Goal: Information Seeking & Learning: Check status

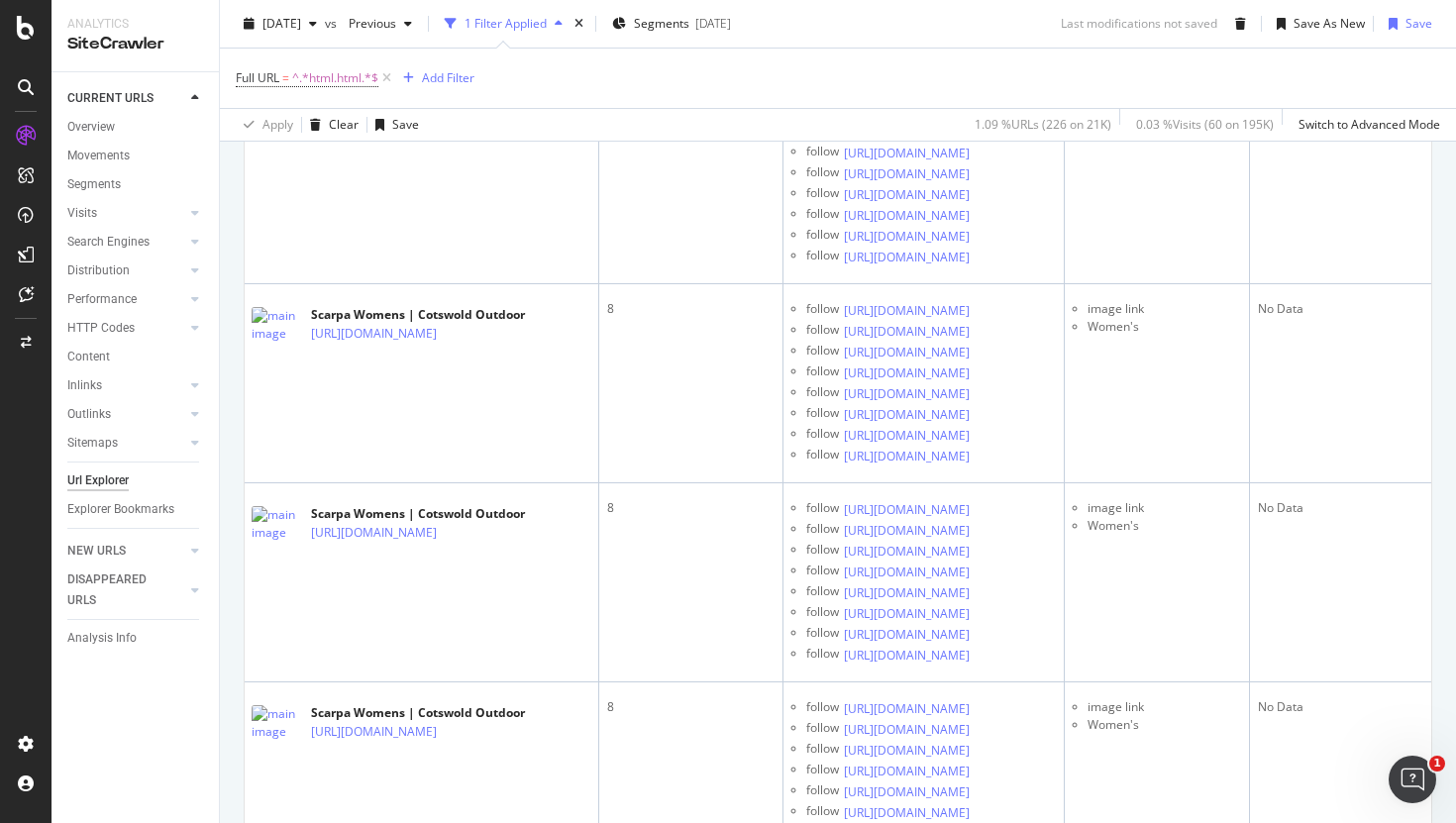
scroll to position [3065, 0]
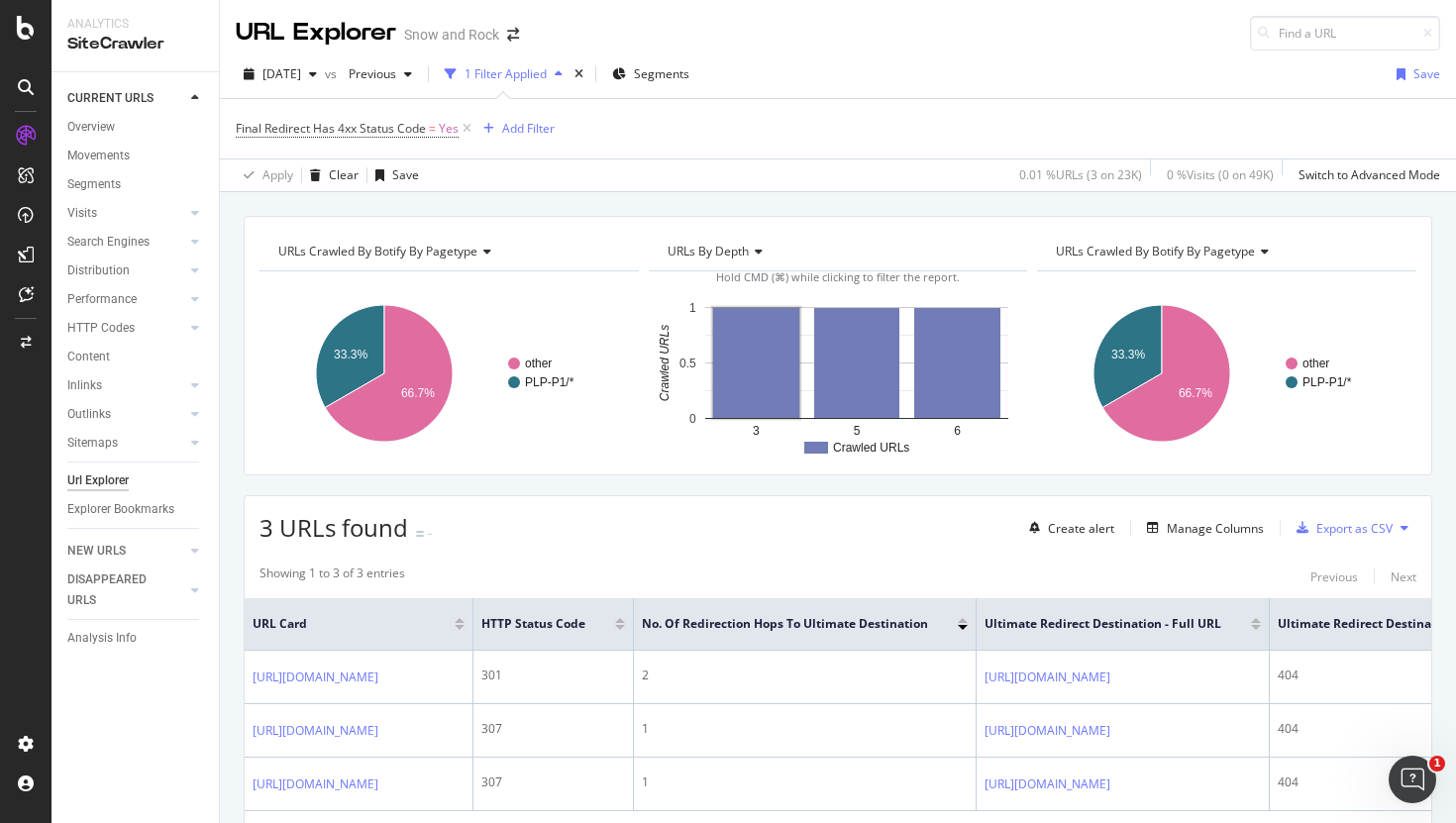
scroll to position [122, 0]
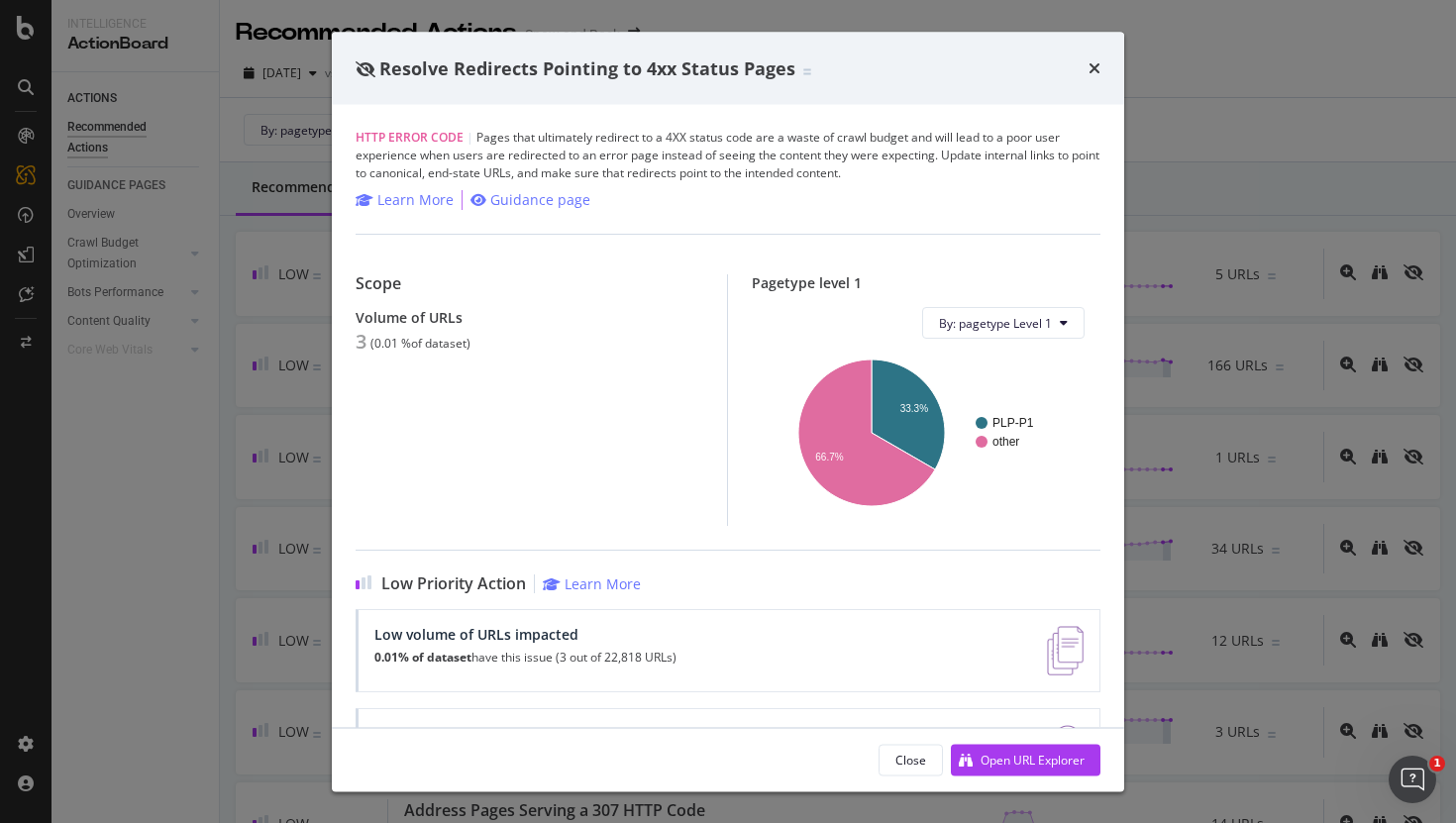
scroll to position [128, 0]
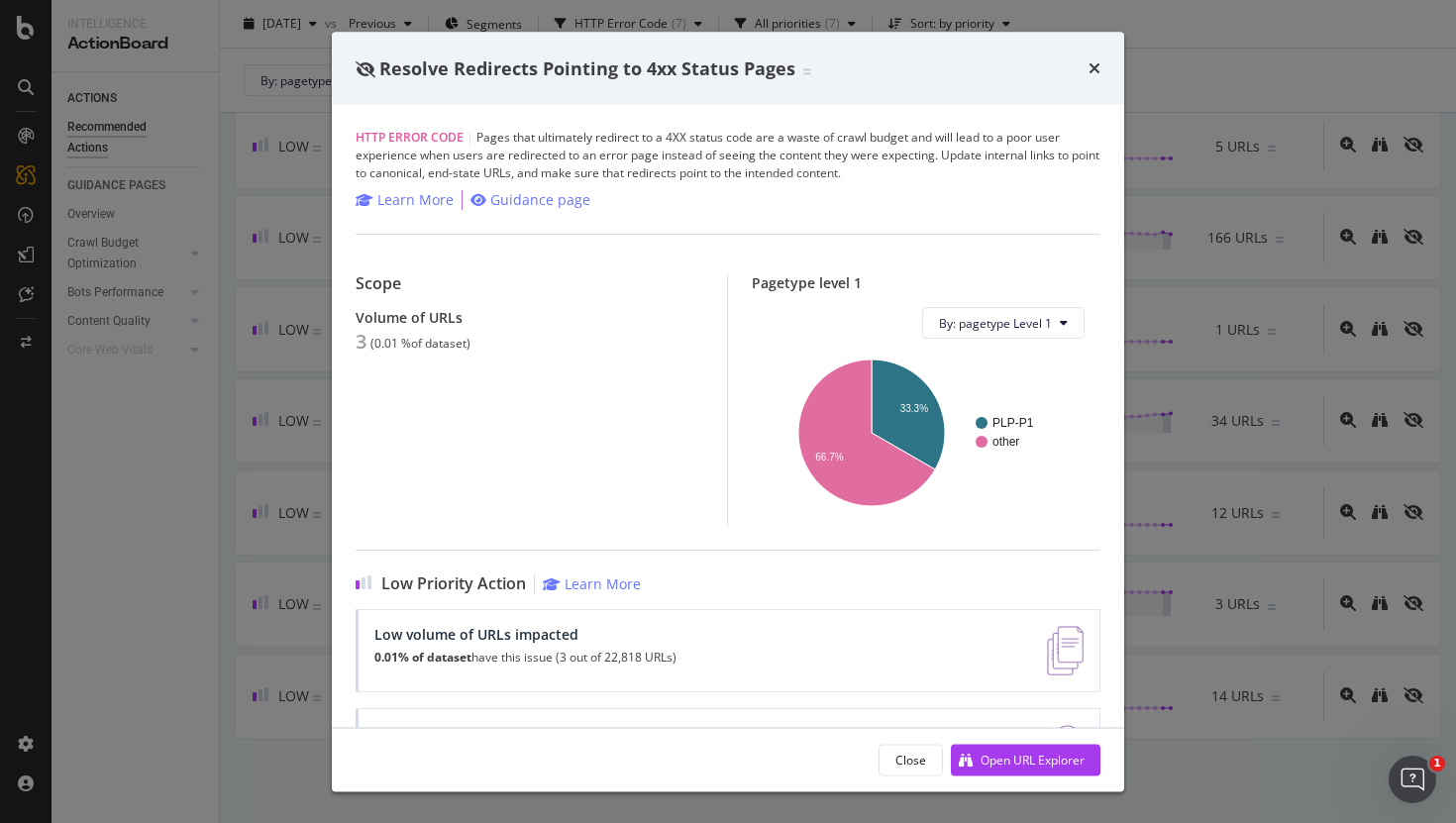
click at [1098, 57] on div "times" at bounding box center [1094, 68] width 12 height 26
